Goal: Information Seeking & Learning: Compare options

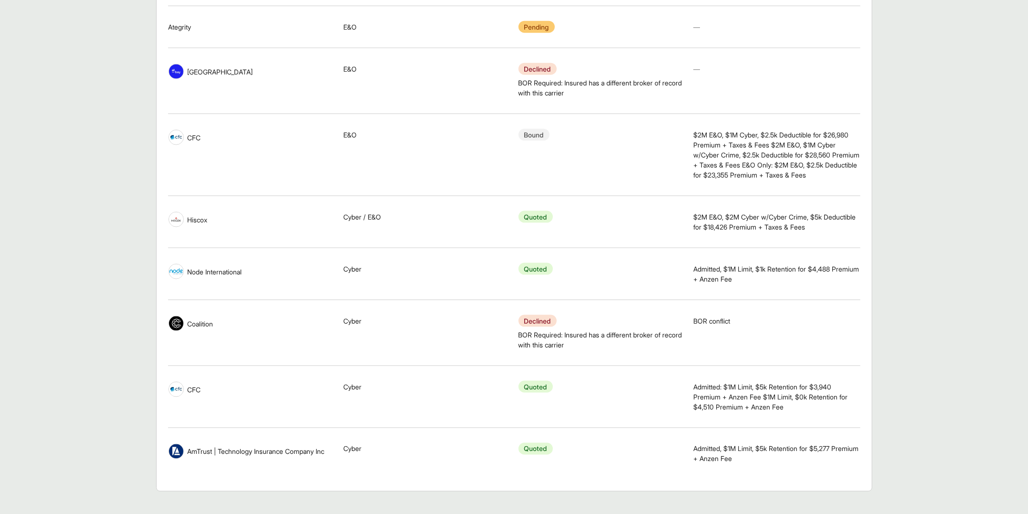
scroll to position [823, 0]
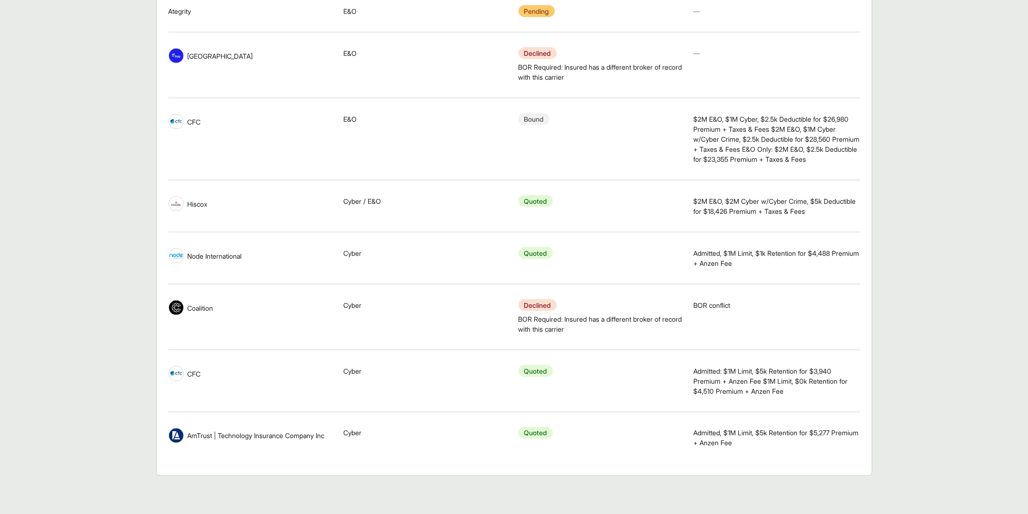
click at [692, 454] on tr "Carrier AmTrust | Technology Insurance Company Inc Lines of Coverage Cyber Resp…" at bounding box center [514, 438] width 692 height 52
click at [721, 447] on span "Admitted, $1M Limit, $5k Retention for $5,277 Premium + Anzen Fee" at bounding box center [776, 438] width 167 height 20
click at [720, 447] on span "Admitted, $1M Limit, $5k Retention for $5,277 Premium + Anzen Fee" at bounding box center [776, 438] width 167 height 20
drag, startPoint x: 720, startPoint y: 447, endPoint x: 826, endPoint y: 449, distance: 106.0
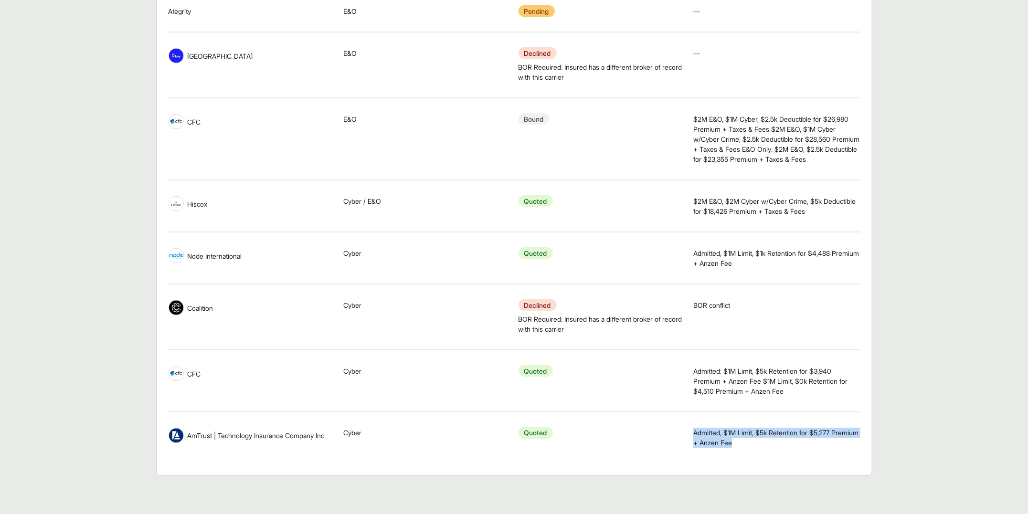
click at [826, 449] on div "Notes Admitted, $1M Limit, $5k Retention for $5,277 Premium + Anzen Fee" at bounding box center [776, 438] width 167 height 43
click at [802, 450] on div "Notes Admitted, $1M Limit, $5k Retention for $5,277 Premium + Anzen Fee" at bounding box center [776, 438] width 167 height 43
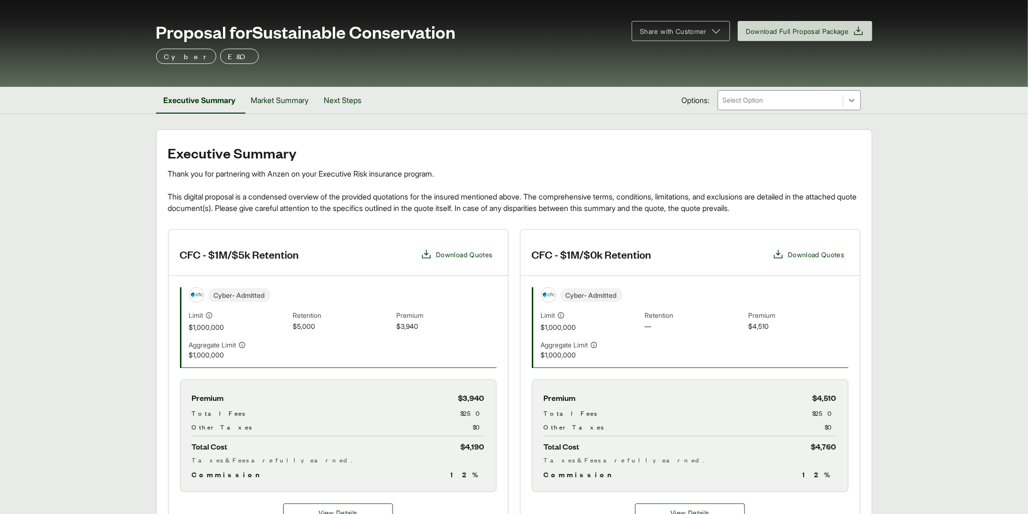
scroll to position [106, 0]
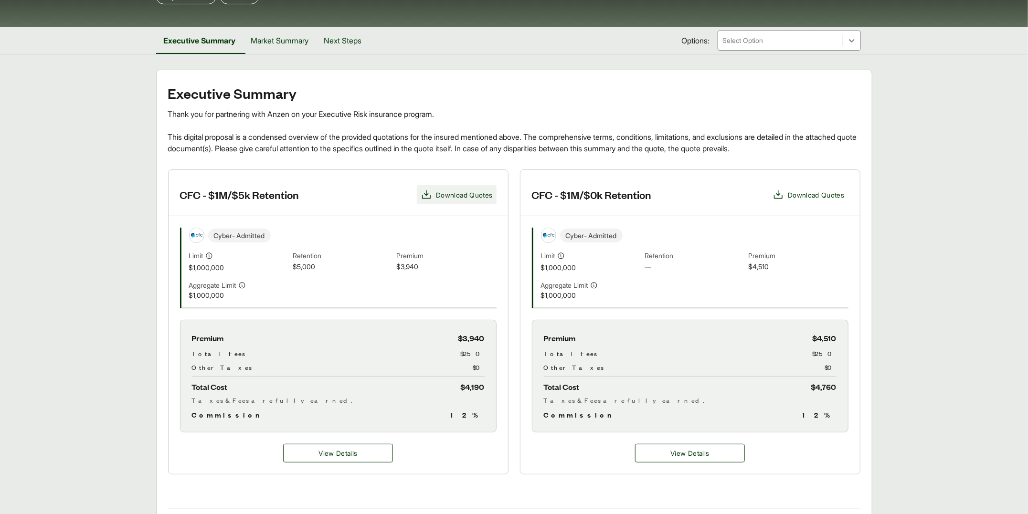
click at [464, 189] on span "Download Quotes" at bounding box center [457, 194] width 72 height 11
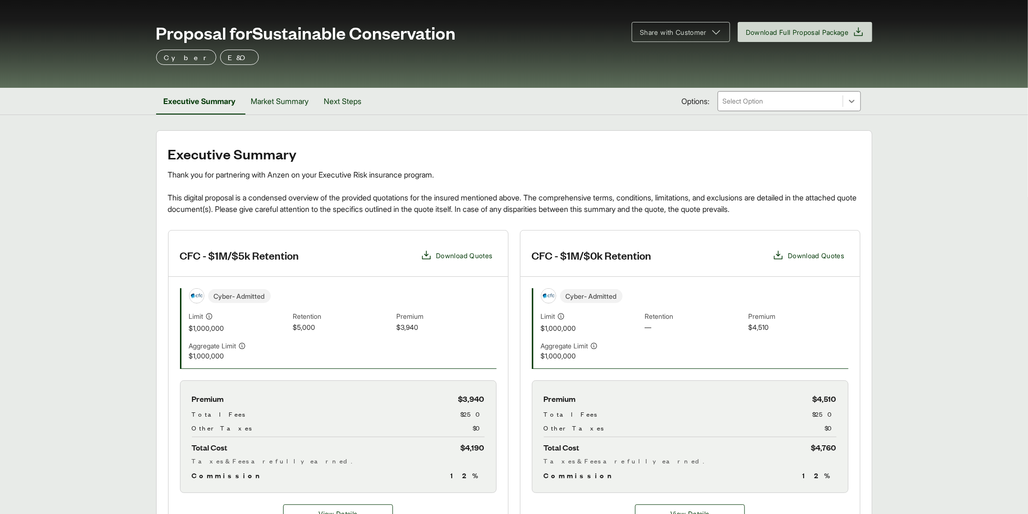
scroll to position [0, 0]
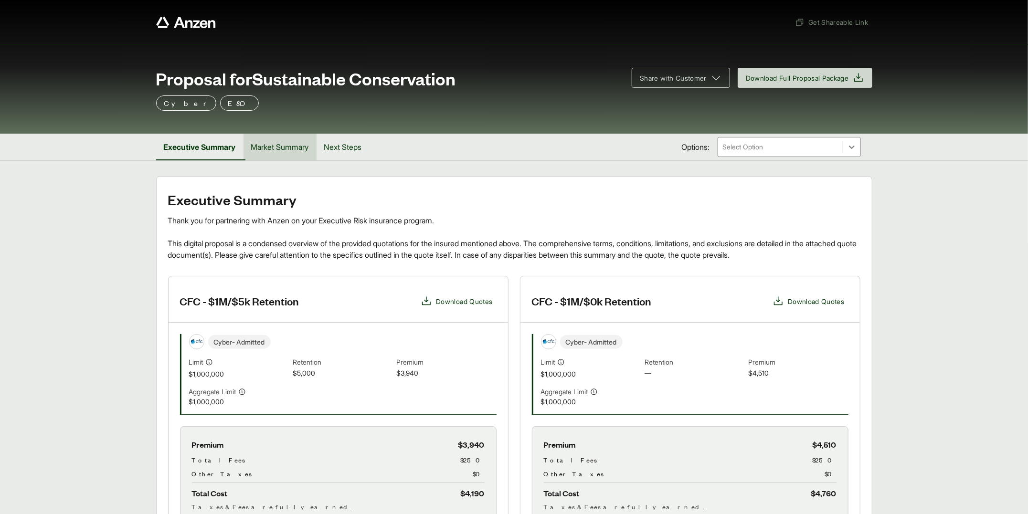
click at [300, 143] on button "Market Summary" at bounding box center [279, 147] width 73 height 27
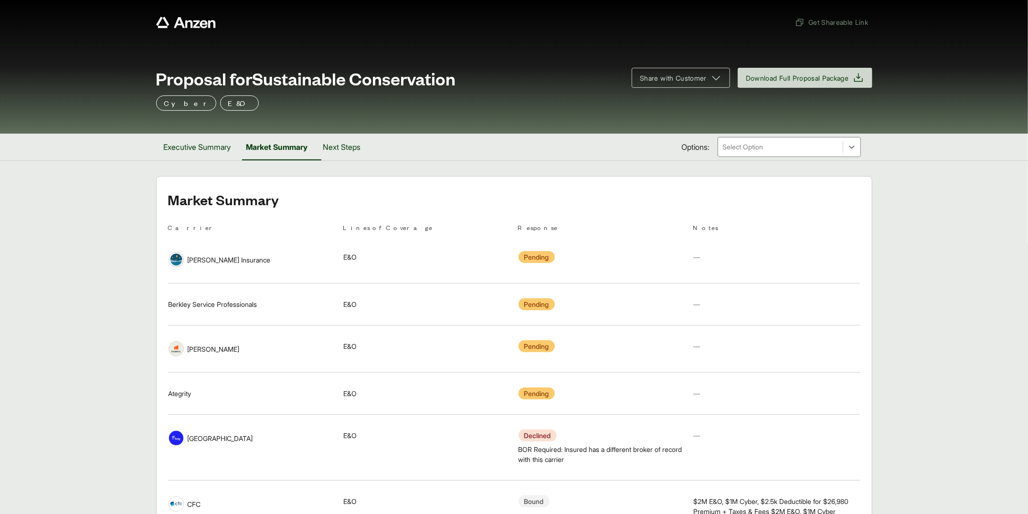
click at [812, 132] on div "Proposal for Sustainable Conservation Share with Customer Download Full Proposa…" at bounding box center [514, 88] width 1028 height 89
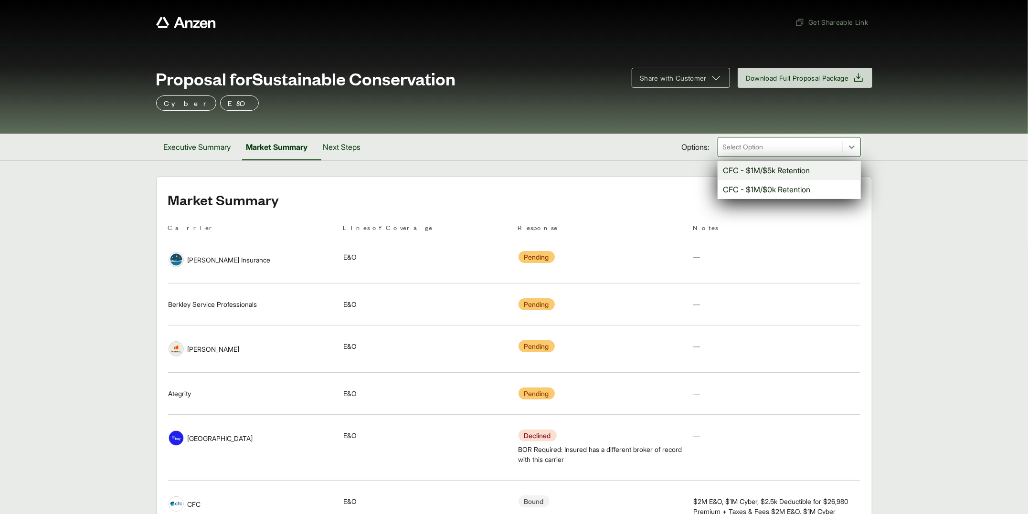
click at [806, 143] on div at bounding box center [780, 146] width 117 height 11
click at [802, 169] on div "CFC - $1M/$5k Retention" at bounding box center [788, 170] width 143 height 19
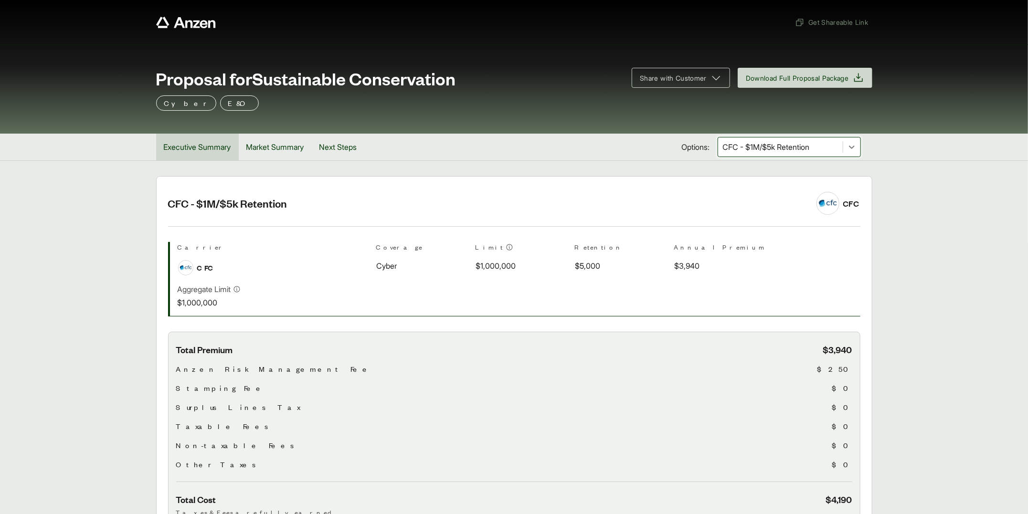
click at [187, 142] on button "Executive Summary" at bounding box center [197, 147] width 83 height 27
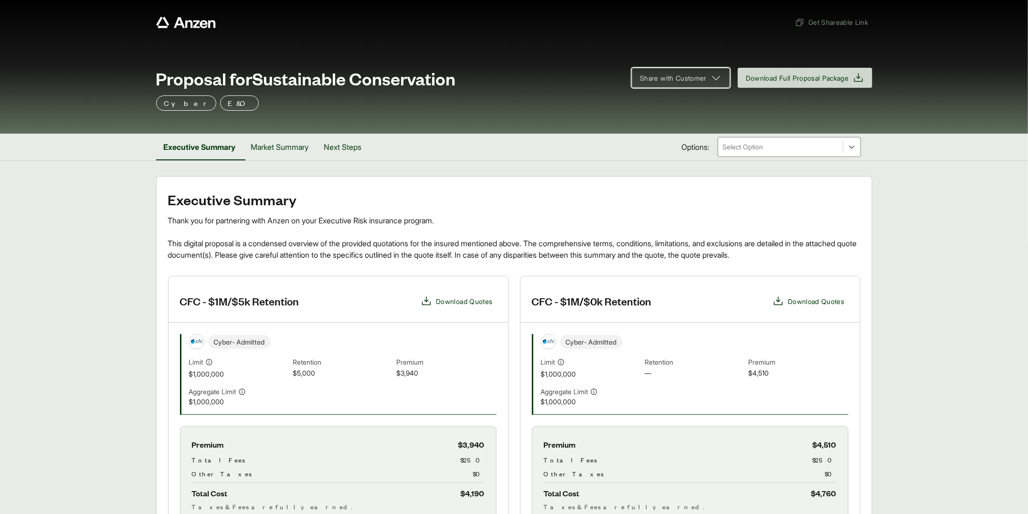
click at [692, 84] on button "Share with Customer" at bounding box center [681, 78] width 98 height 20
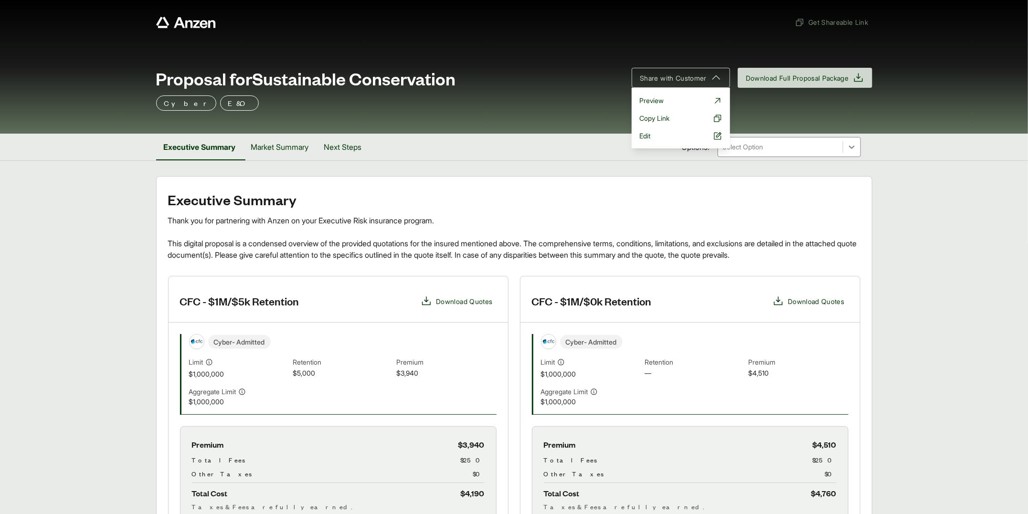
click at [526, 110] on div "Cyber E&O" at bounding box center [514, 102] width 716 height 15
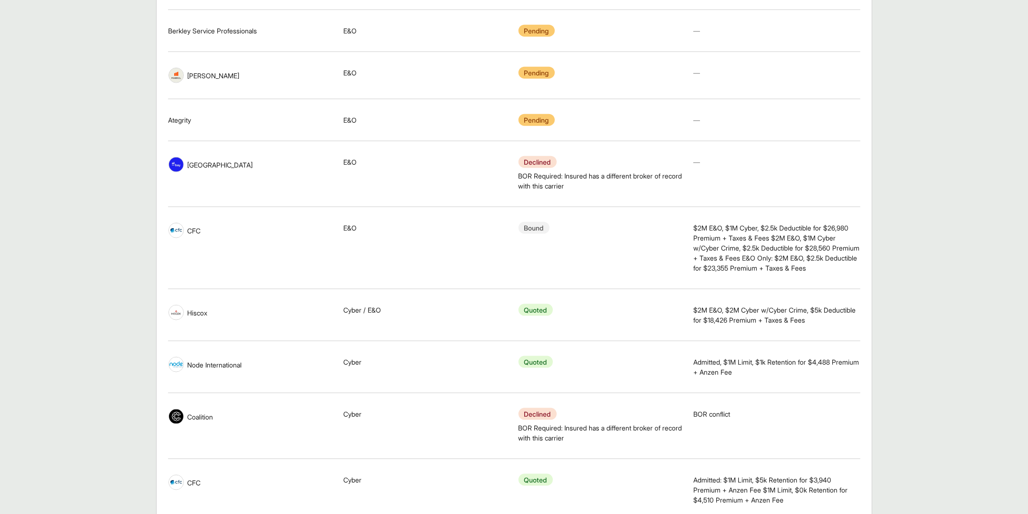
scroll to position [823, 0]
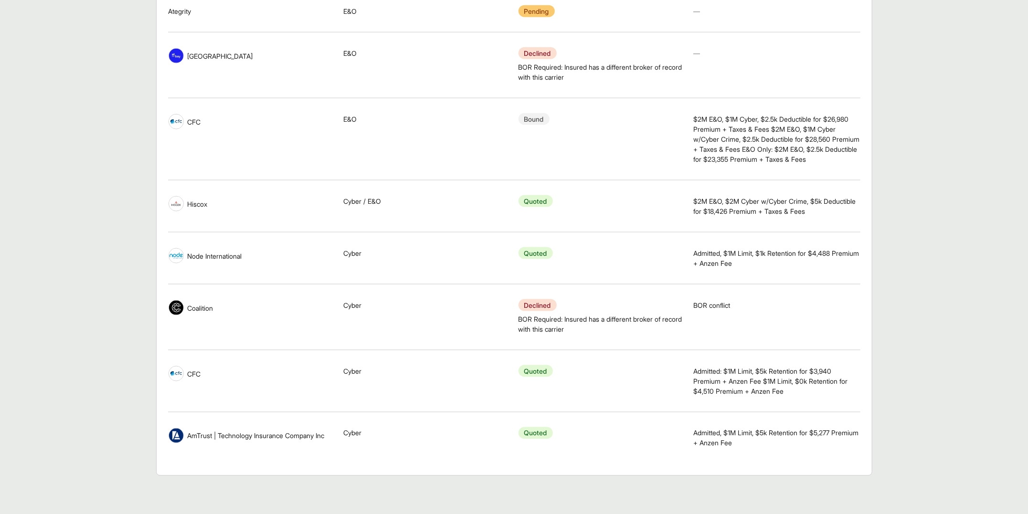
click at [652, 438] on div "Quoted" at bounding box center [601, 433] width 167 height 10
click at [526, 433] on span "Quoted" at bounding box center [535, 433] width 34 height 12
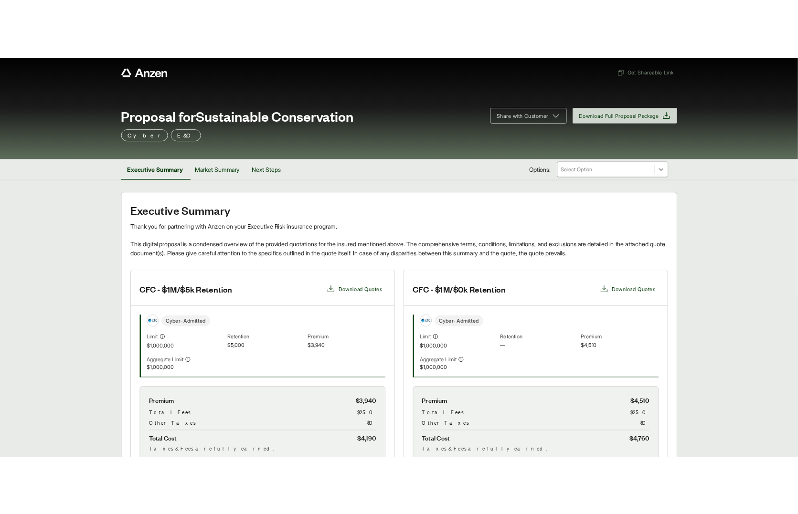
scroll to position [0, 0]
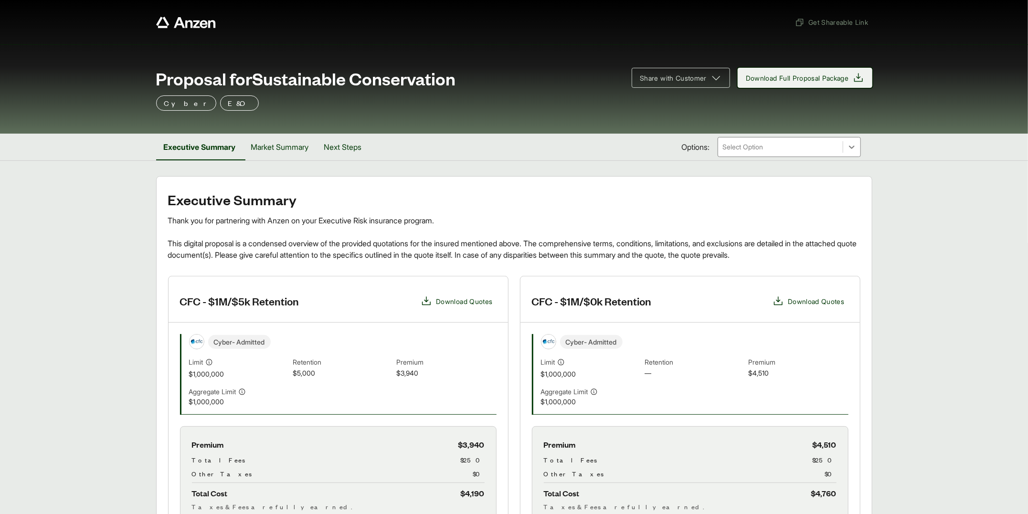
click at [775, 81] on span "Download Full Proposal Package" at bounding box center [797, 78] width 103 height 10
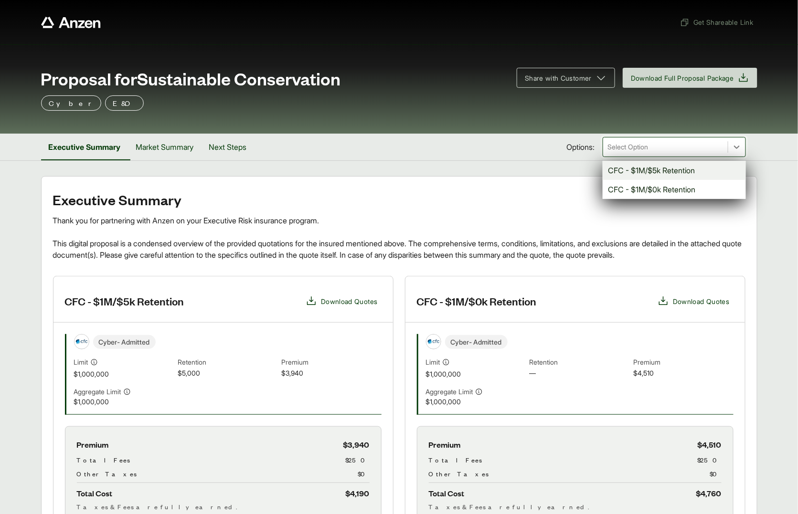
click at [669, 147] on div at bounding box center [665, 146] width 117 height 11
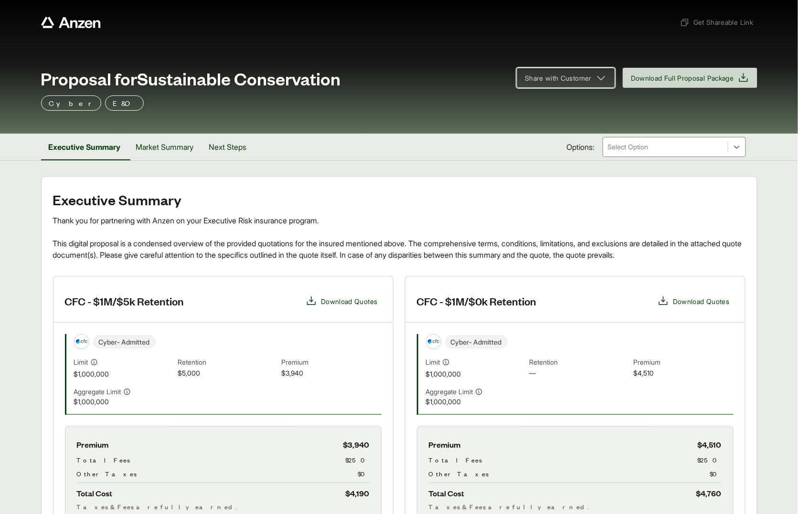
click at [573, 77] on span "Share with Customer" at bounding box center [558, 78] width 67 height 10
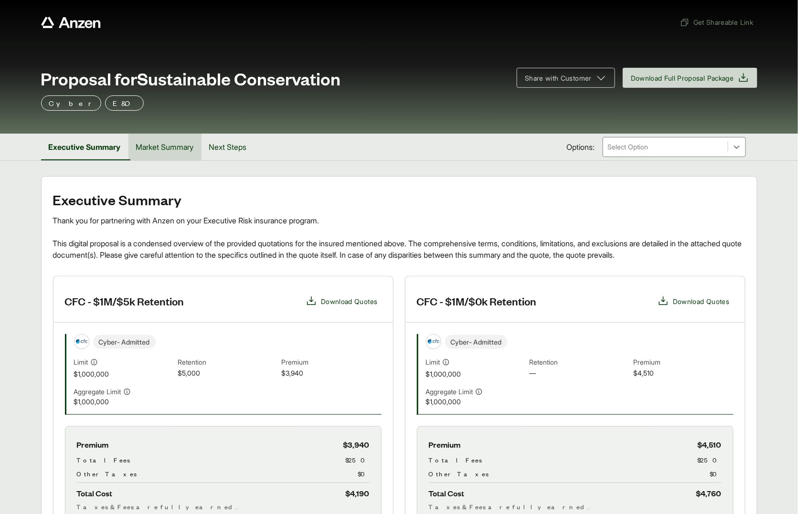
click at [179, 151] on button "Market Summary" at bounding box center [164, 147] width 73 height 27
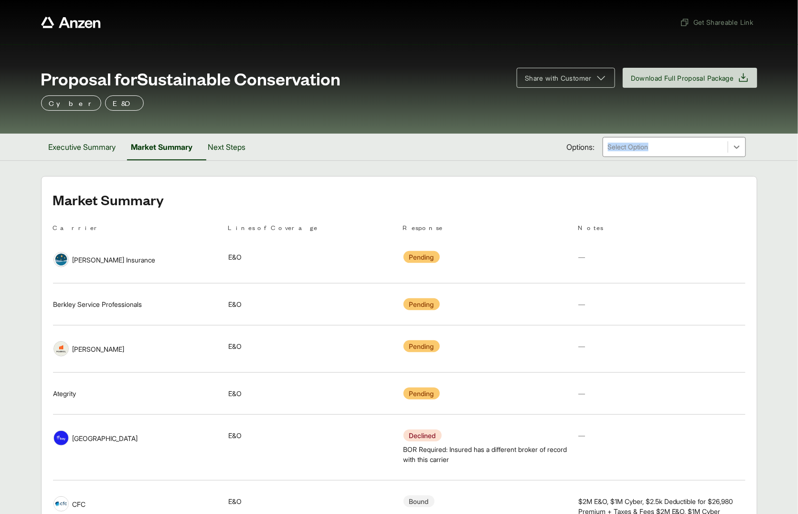
click at [631, 141] on div "Options: Select Option" at bounding box center [656, 147] width 179 height 20
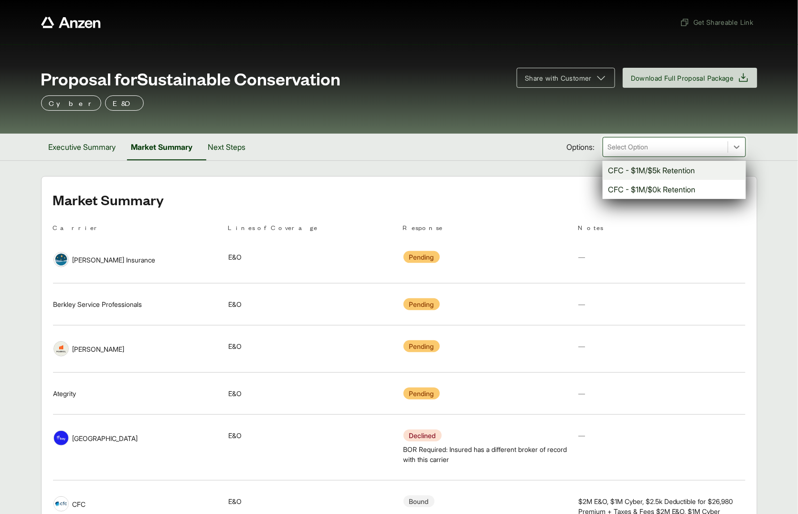
drag, startPoint x: 631, startPoint y: 141, endPoint x: 637, endPoint y: 140, distance: 6.4
click at [637, 140] on div "Select Option" at bounding box center [665, 146] width 125 height 19
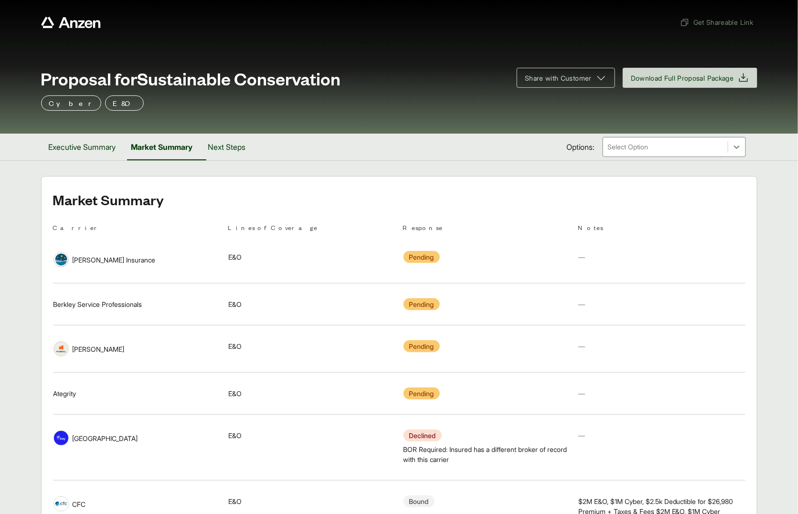
click at [494, 193] on h2 "Market Summary" at bounding box center [399, 199] width 692 height 15
click at [243, 152] on button "Next Steps" at bounding box center [226, 147] width 53 height 27
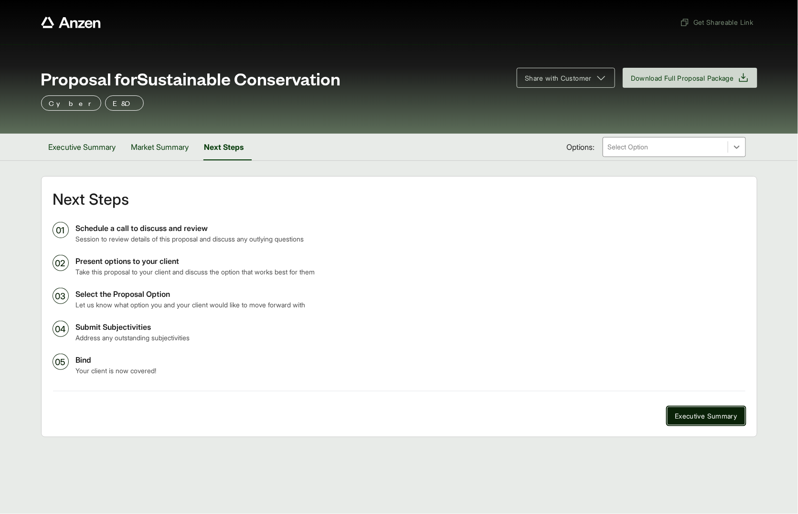
click at [707, 422] on button "Executive Summary" at bounding box center [706, 416] width 78 height 19
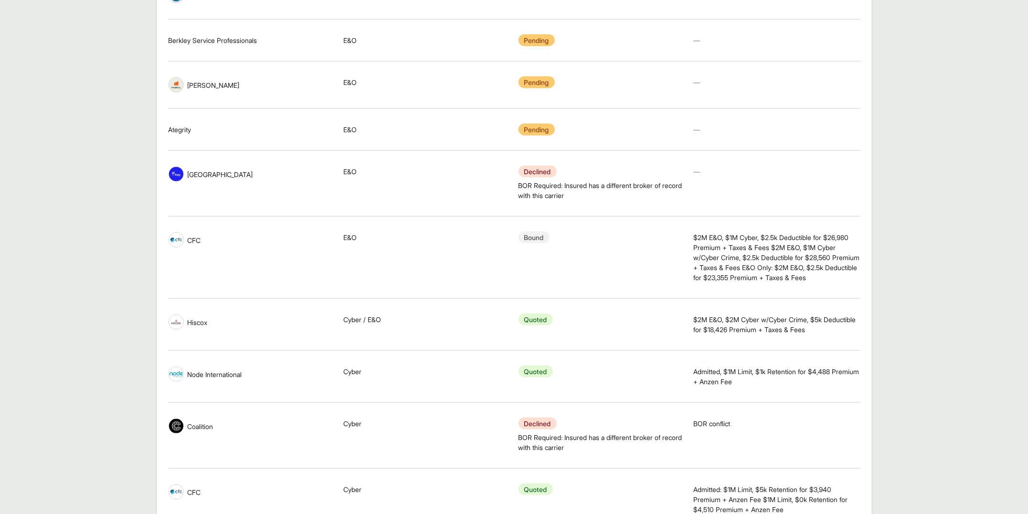
scroll to position [823, 0]
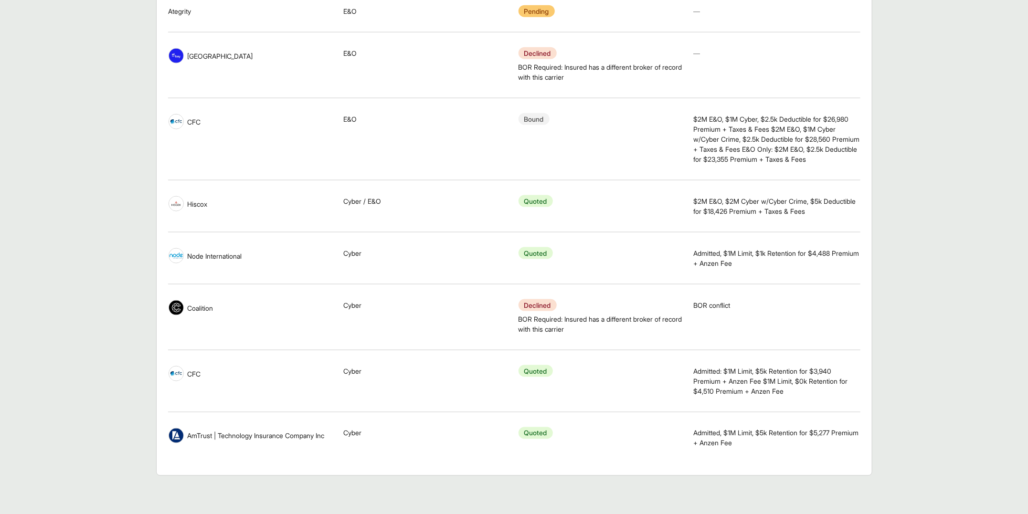
click at [833, 303] on div "BOR conflict" at bounding box center [776, 305] width 167 height 10
drag, startPoint x: 815, startPoint y: 250, endPoint x: 838, endPoint y: 249, distance: 22.9
click at [838, 249] on span "Admitted, $1M Limit, $1k Retention for $4,488 Premium + Anzen Fee" at bounding box center [776, 258] width 167 height 20
copy span "$4,488"
click at [767, 442] on span "Admitted, $1M Limit, $5k Retention for $5,277 Premium + Anzen Fee" at bounding box center [776, 438] width 167 height 20
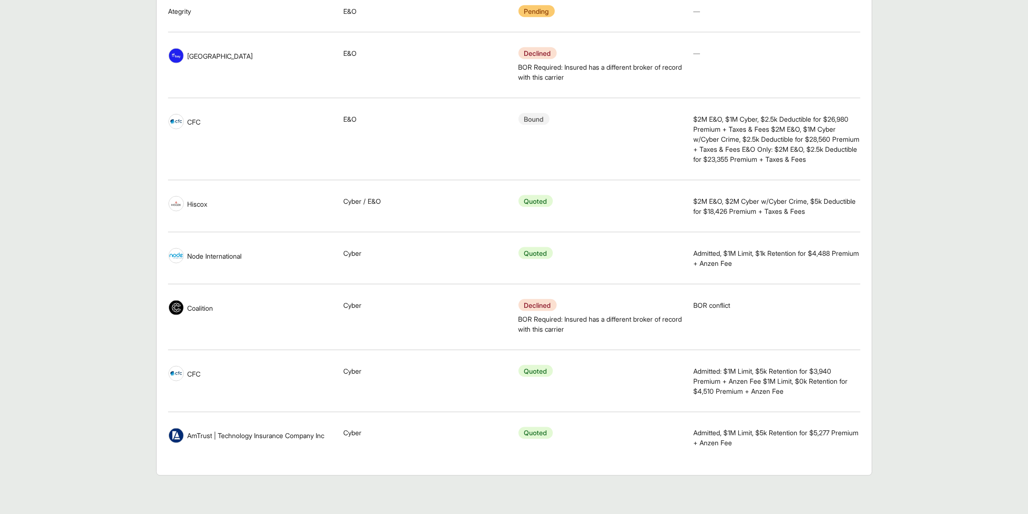
click at [820, 432] on span "Admitted, $1M Limit, $5k Retention for $5,277 Premium + Anzen Fee" at bounding box center [776, 438] width 167 height 20
drag, startPoint x: 815, startPoint y: 432, endPoint x: 857, endPoint y: 432, distance: 42.0
click at [857, 432] on span "Admitted, $1M Limit, $5k Retention for $5,277 Premium + Anzen Fee" at bounding box center [776, 438] width 167 height 20
copy span "$5,277"
click at [774, 405] on div "Notes Admitted: $1M Limit, $5k Retention for $3,940 Premium + Anzen Fee $1M Lim…" at bounding box center [776, 381] width 167 height 53
